Goal: Information Seeking & Learning: Learn about a topic

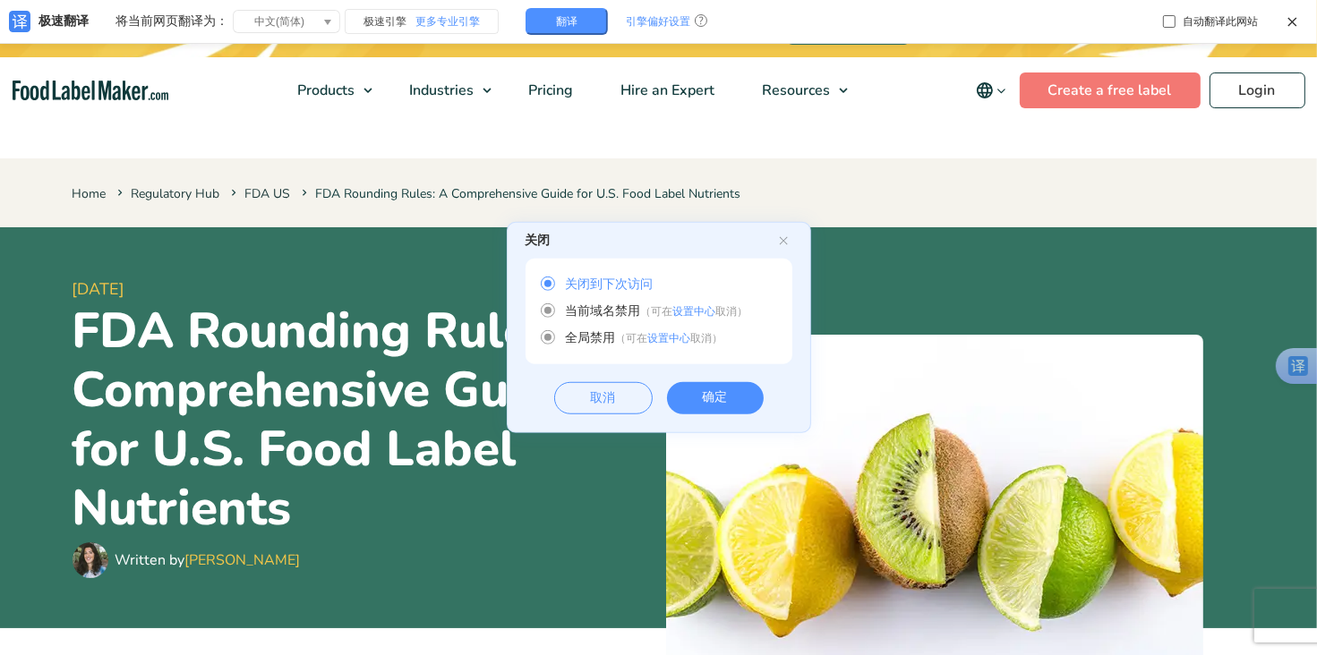
click at [701, 399] on div "确定" at bounding box center [715, 398] width 97 height 32
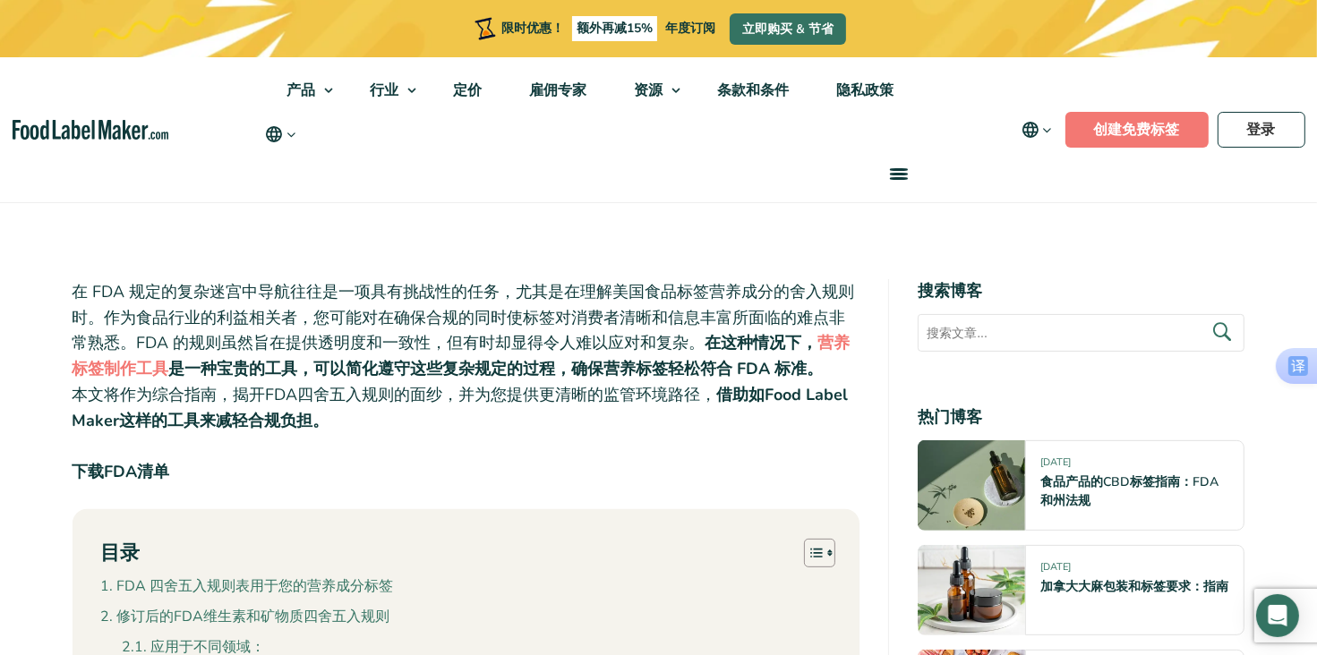
scroll to position [448, 0]
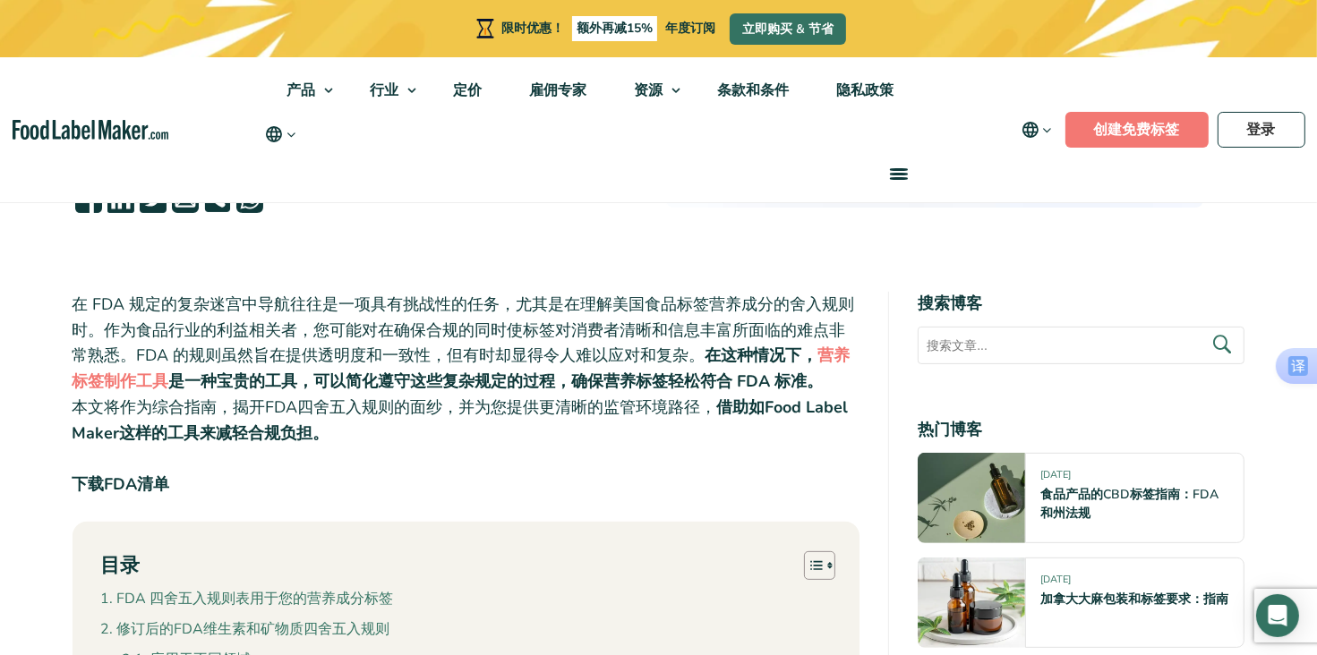
click at [1052, 129] on icon "主导航" at bounding box center [1047, 130] width 13 height 13
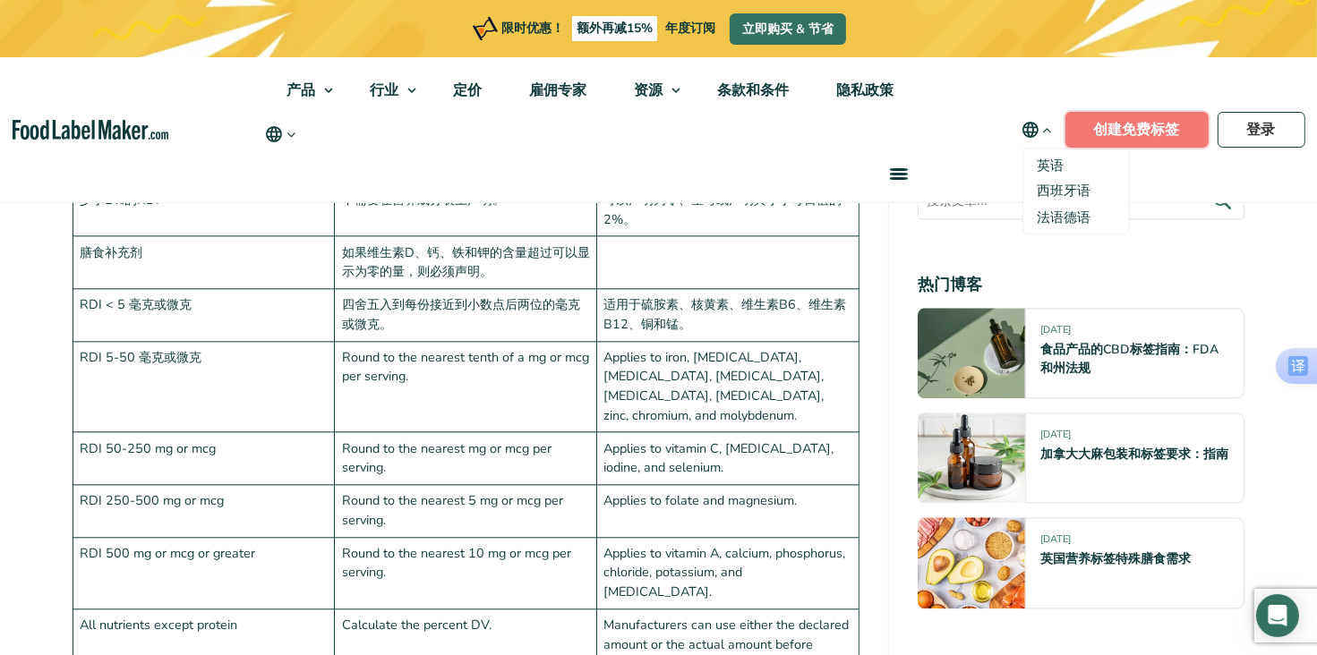
scroll to position [4271, 0]
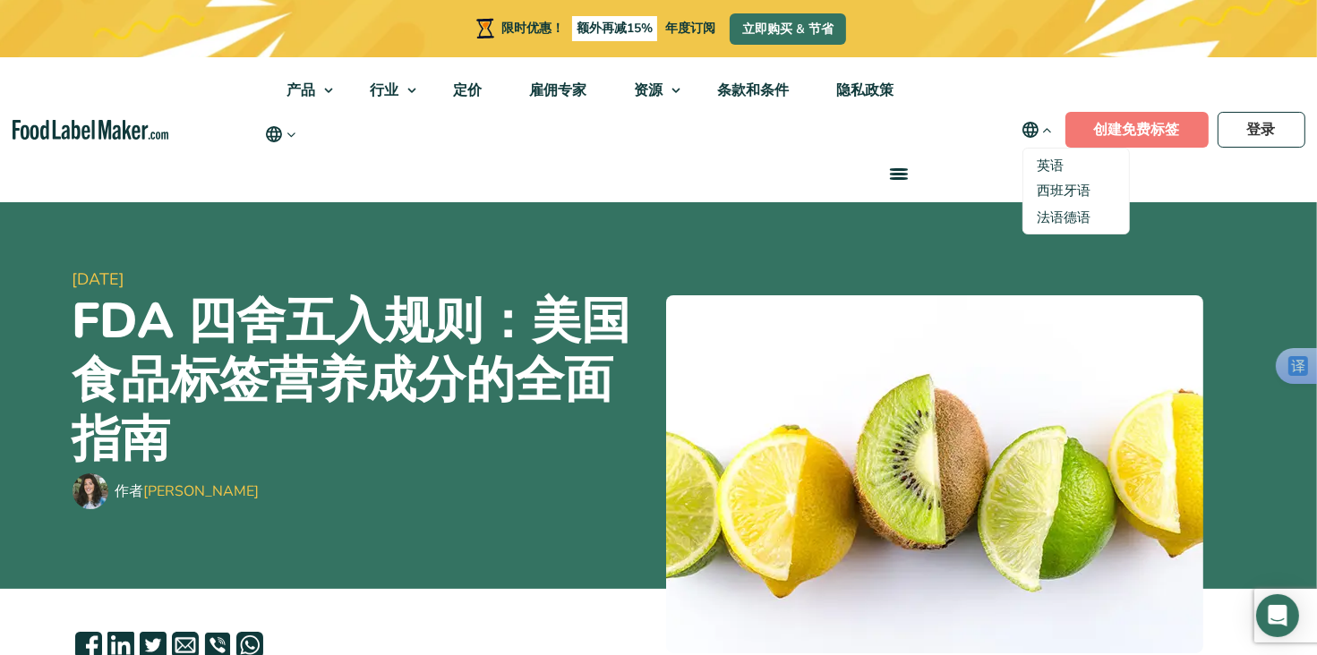
scroll to position [0, 0]
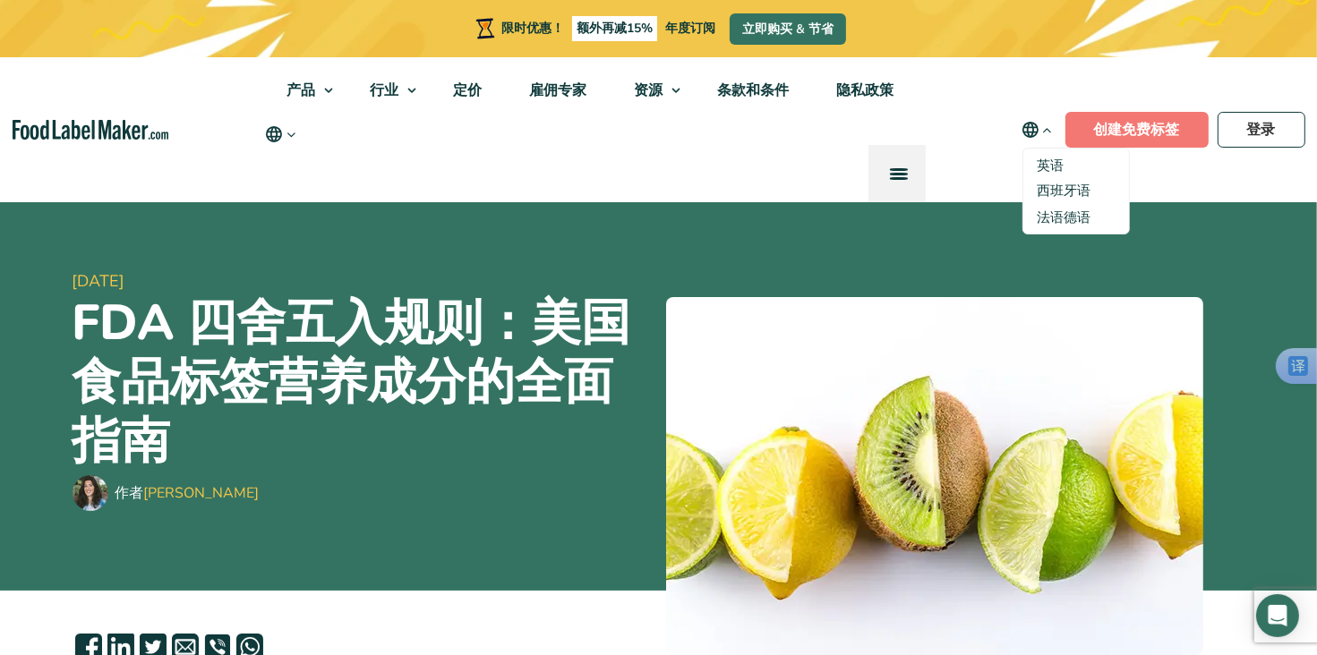
click at [902, 170] on span "菜单" at bounding box center [899, 169] width 18 height 3
click at [902, 170] on span "菜单" at bounding box center [898, 174] width 14 height 14
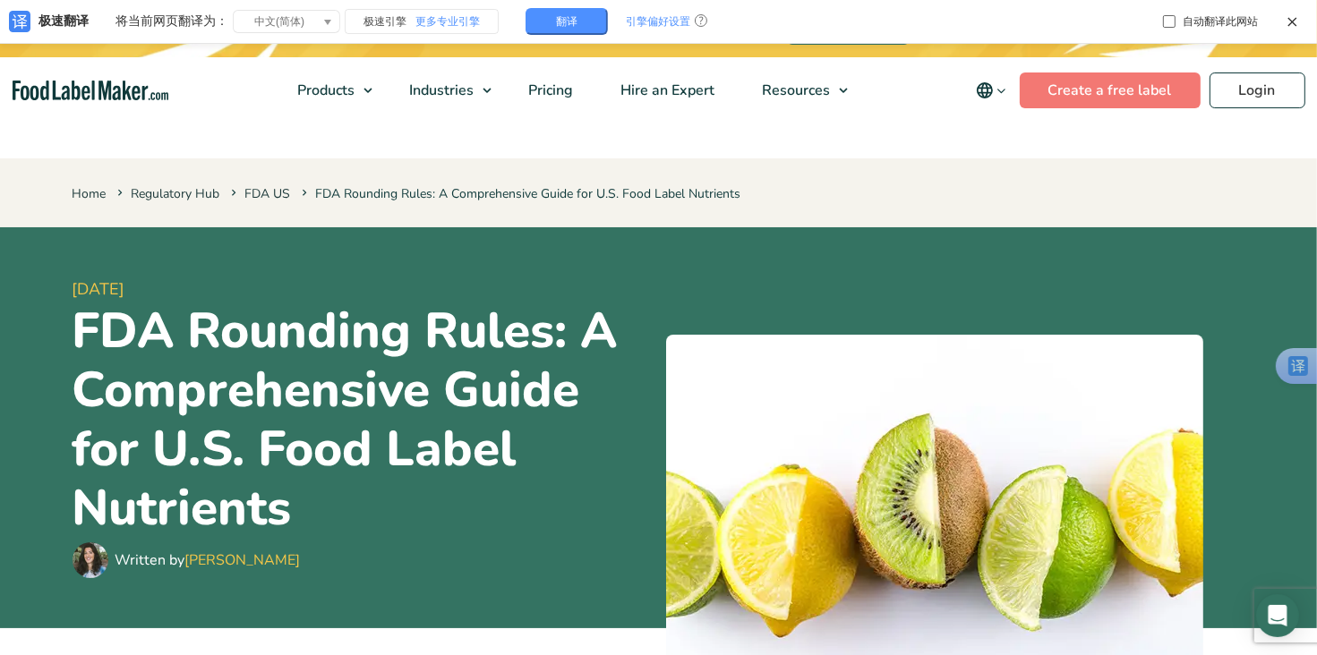
click at [834, 508] on img at bounding box center [934, 514] width 537 height 358
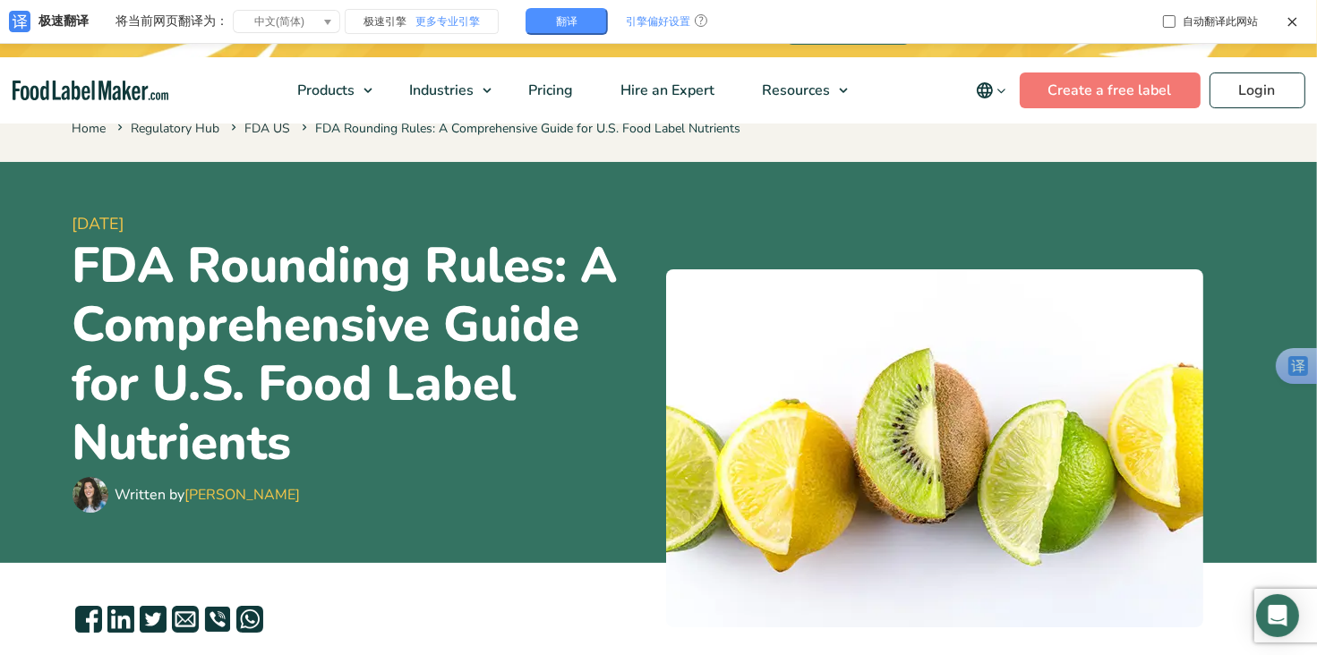
scroll to position [54, 0]
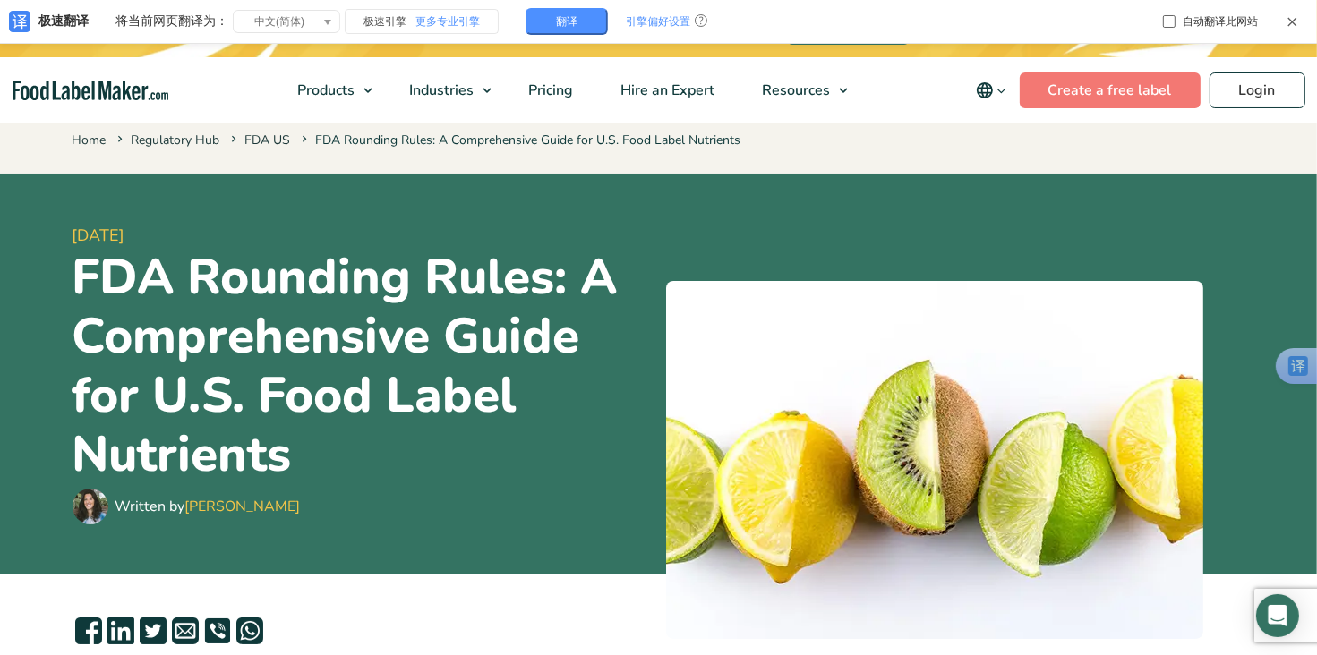
click at [1293, 21] on icon at bounding box center [1292, 21] width 13 height 13
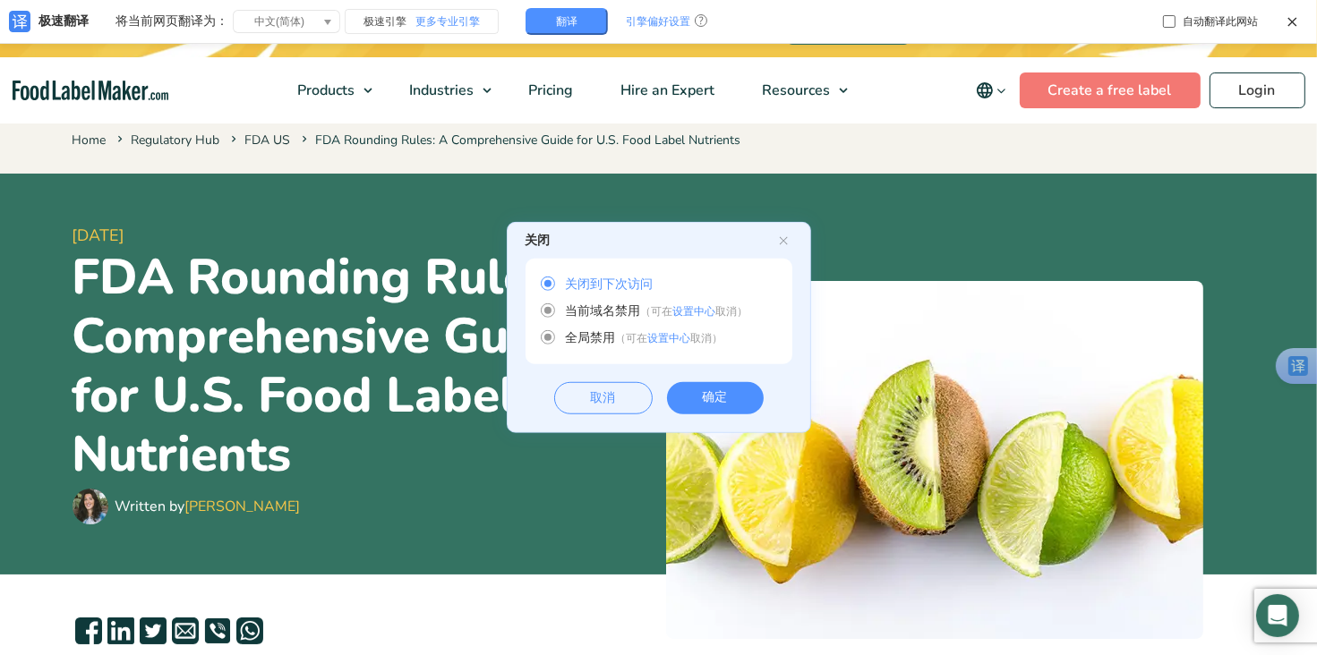
click at [713, 410] on div "确定" at bounding box center [715, 398] width 97 height 32
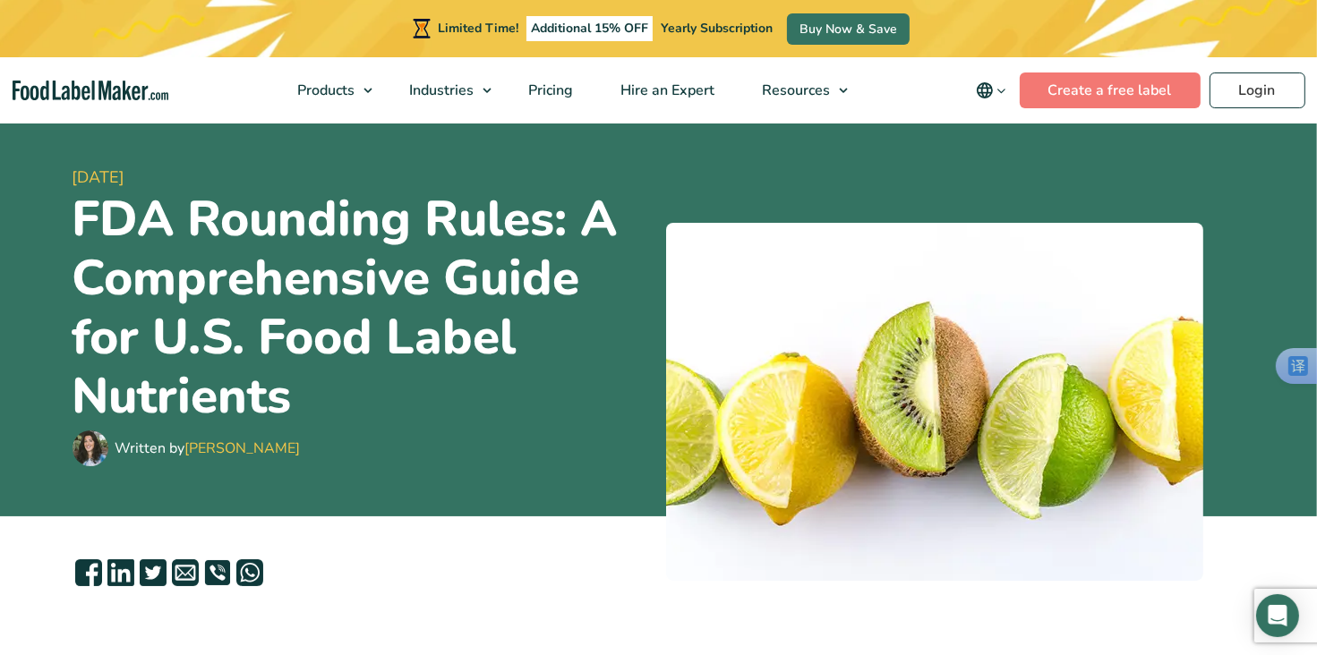
scroll to position [0, 0]
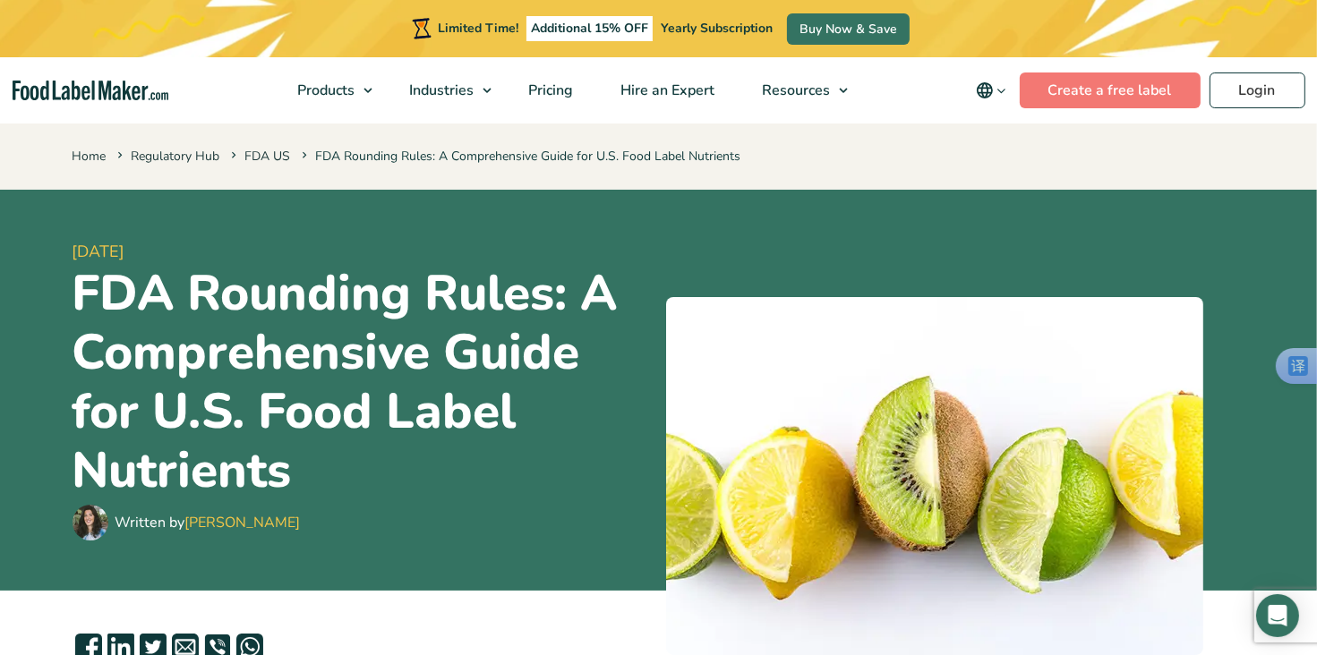
click at [269, 373] on h1 "FDA Rounding Rules: A Comprehensive Guide for U.S. Food Label Nutrients" at bounding box center [362, 382] width 579 height 236
click at [209, 526] on link "[PERSON_NAME]" at bounding box center [242, 523] width 115 height 20
